Goal: Check status: Check status

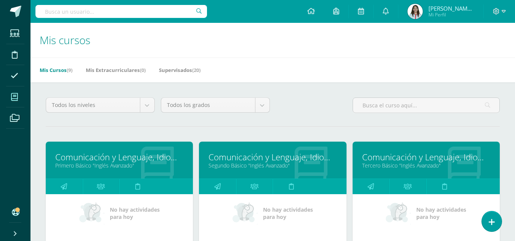
click at [260, 160] on link "Comunicación y Lenguaje, Idioma Extranjero" at bounding box center [272, 157] width 128 height 12
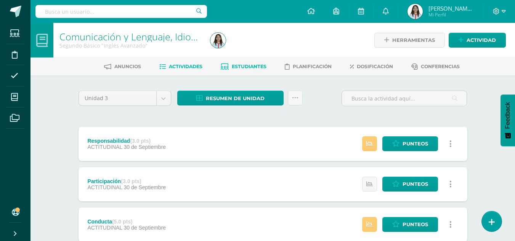
click at [240, 59] on div "Anuncios Actividades Estudiantes Planificación Dosificación Conferencias" at bounding box center [281, 67] width 503 height 18
click at [240, 64] on span "Estudiantes" at bounding box center [249, 67] width 35 height 6
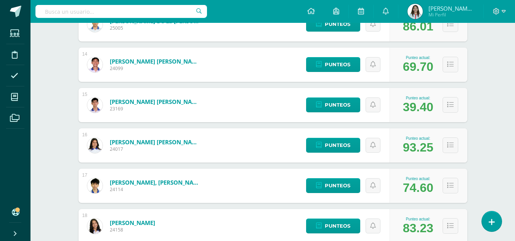
scroll to position [646, 0]
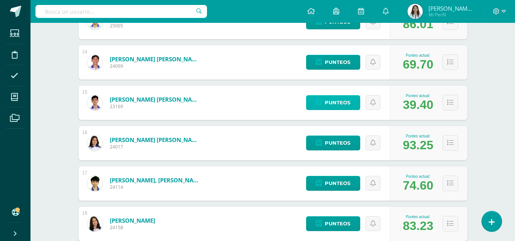
click at [323, 106] on link "Punteos" at bounding box center [333, 102] width 54 height 15
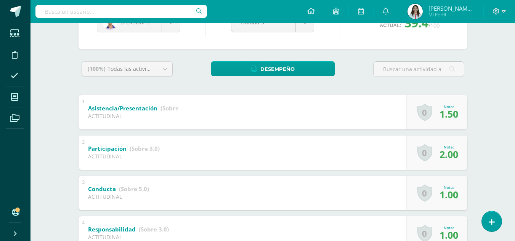
scroll to position [75, 0]
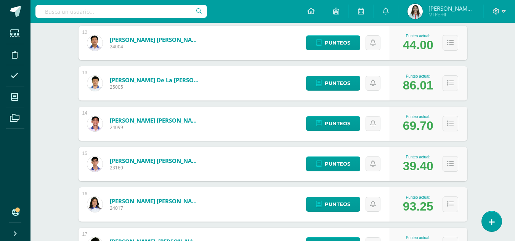
scroll to position [589, 0]
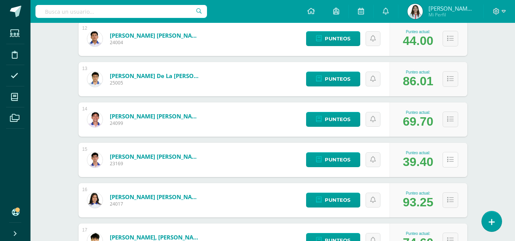
click at [449, 160] on icon at bounding box center [450, 160] width 6 height 6
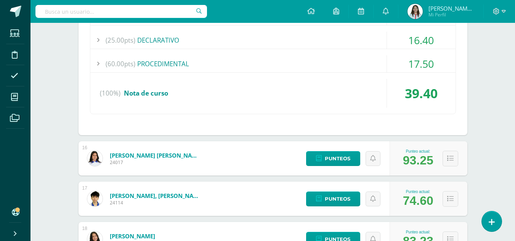
scroll to position [768, 0]
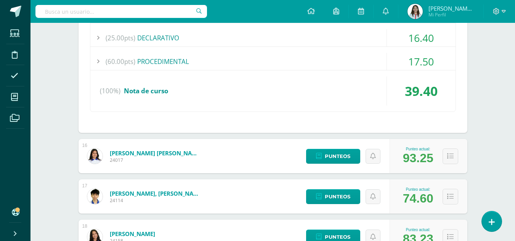
click at [193, 64] on div "(60.00pts) PROCEDIMENTAL" at bounding box center [272, 61] width 365 height 17
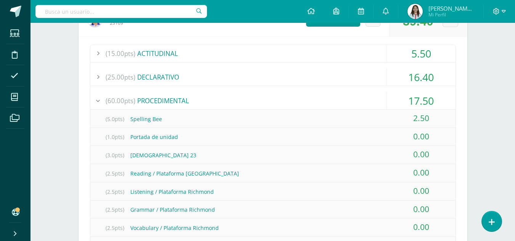
scroll to position [726, 0]
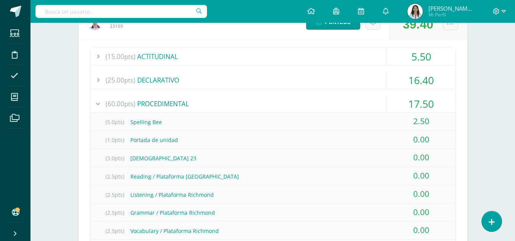
click at [350, 56] on div "(15.00pts) ACTITUDINAL" at bounding box center [272, 56] width 365 height 17
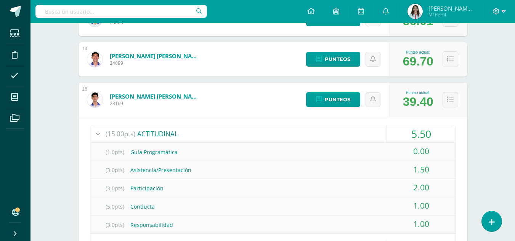
scroll to position [637, 0]
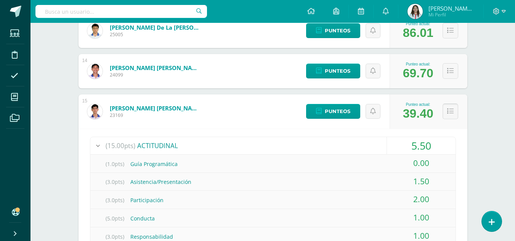
click at [451, 114] on icon at bounding box center [450, 111] width 6 height 6
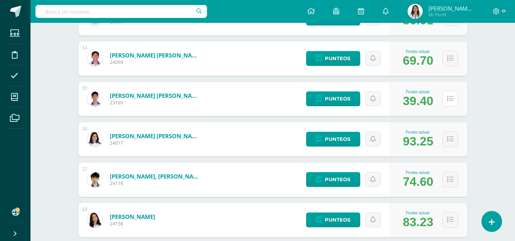
scroll to position [651, 0]
